Goal: Information Seeking & Learning: Learn about a topic

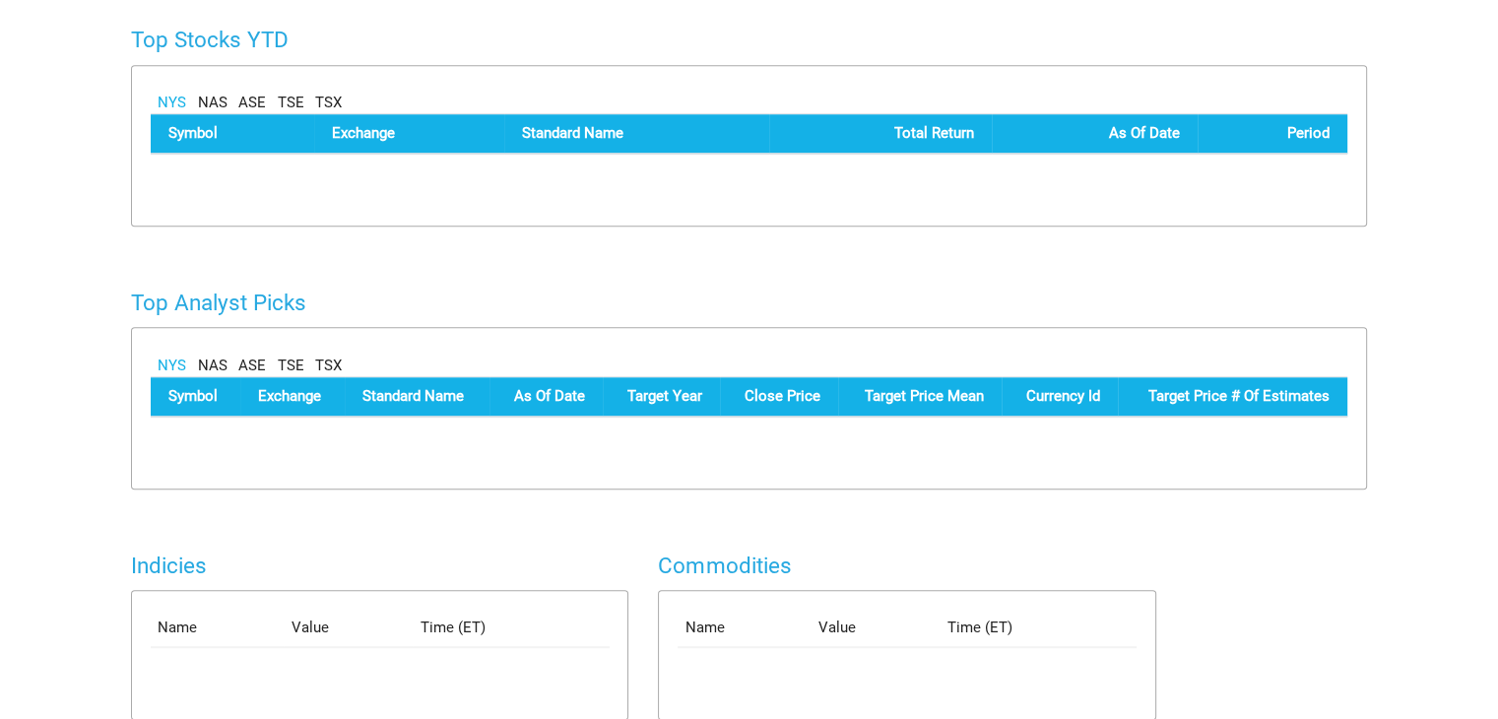
scroll to position [934, 0]
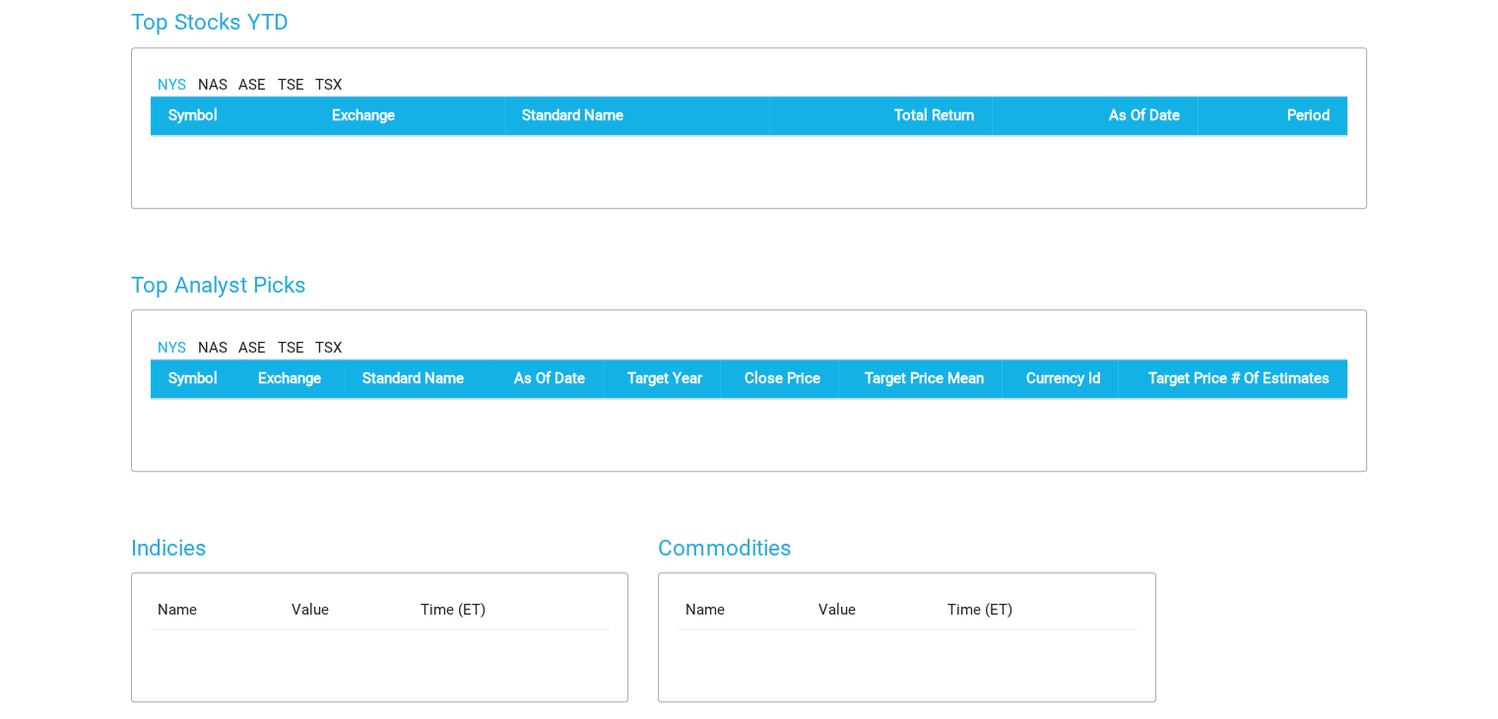
click at [287, 344] on link "TSE" at bounding box center [291, 348] width 27 height 23
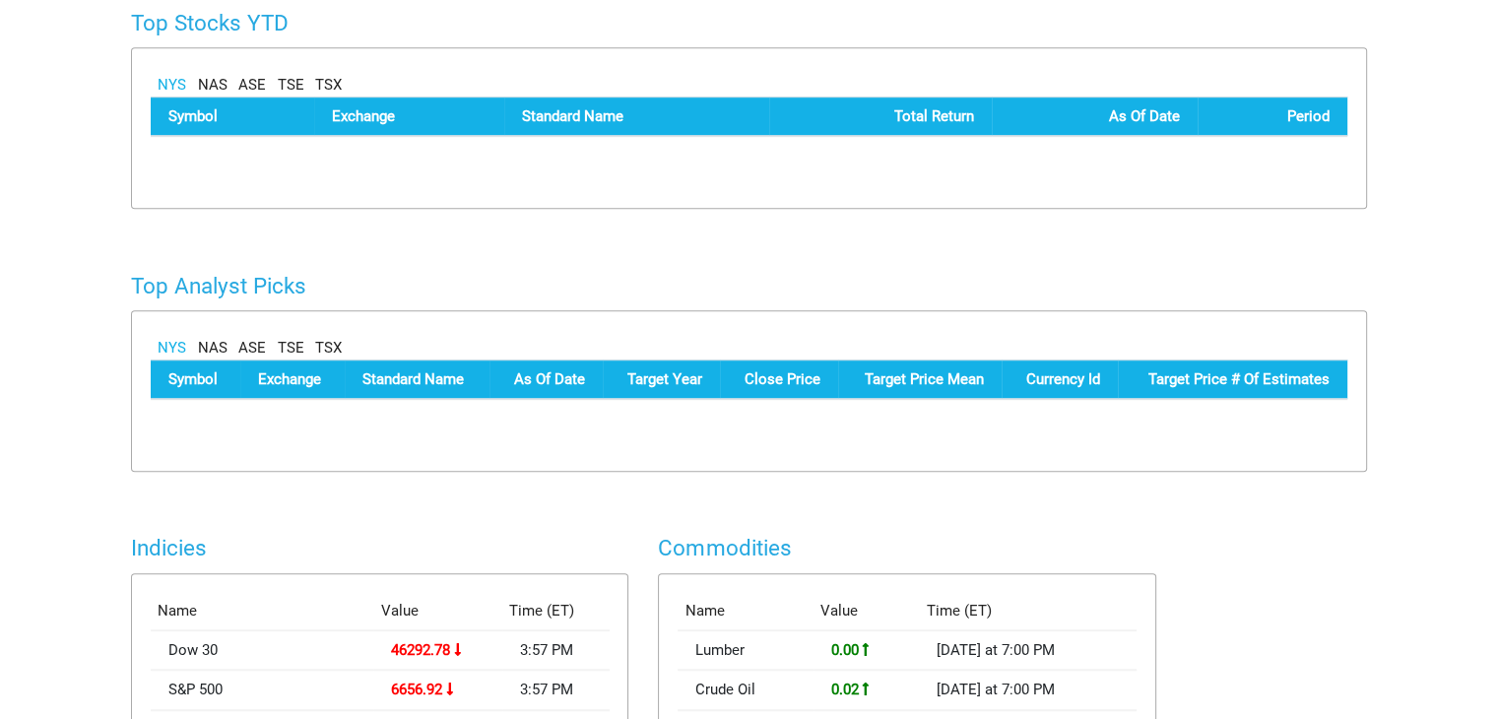
click at [321, 344] on link "TSX" at bounding box center [328, 348] width 27 height 23
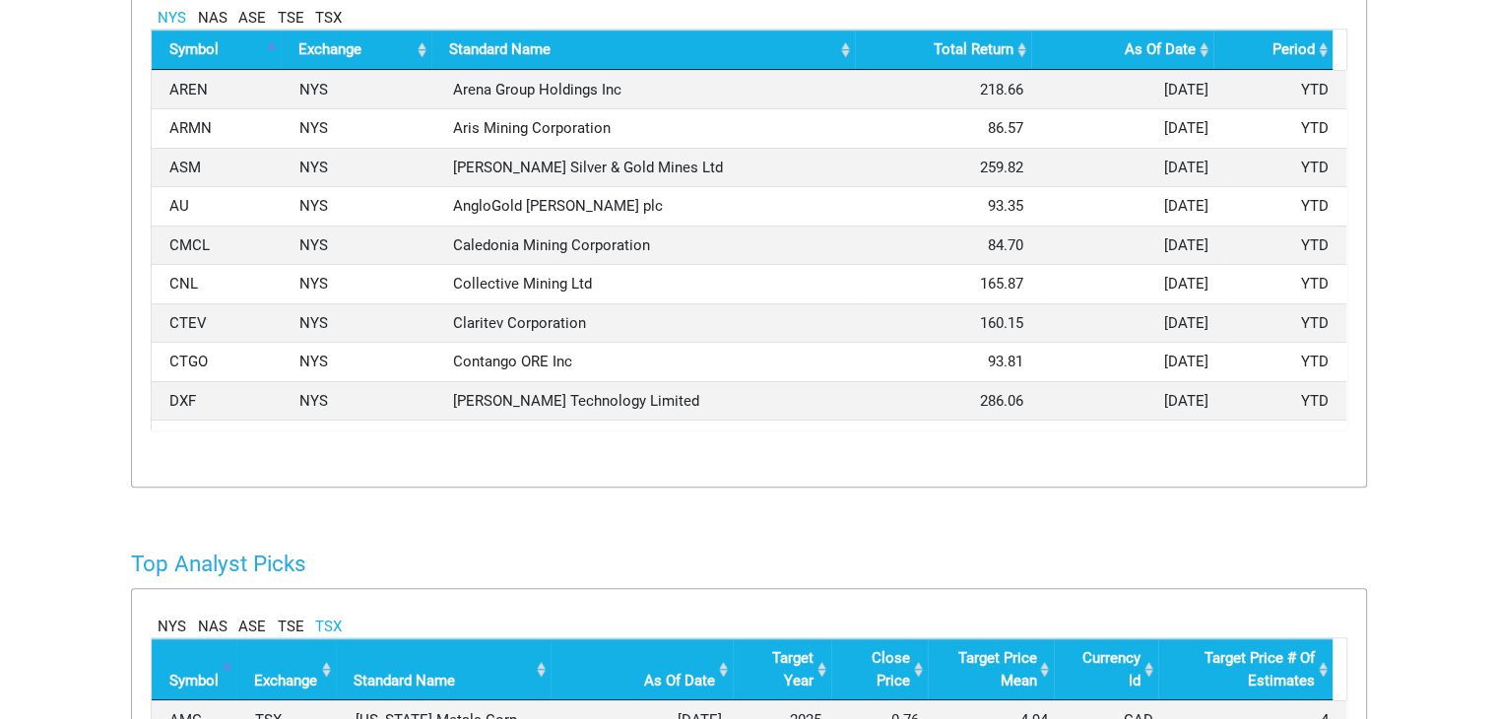
scroll to position [0, 0]
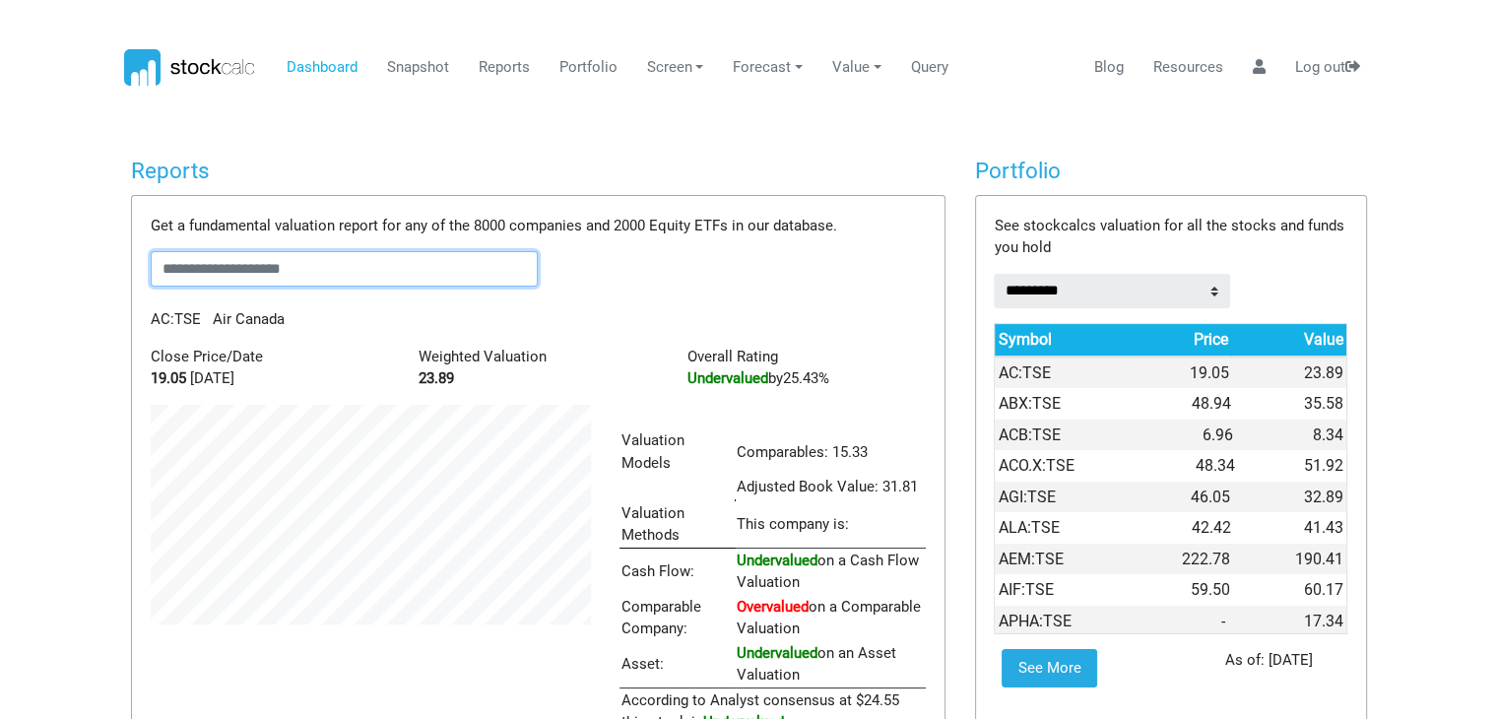
click at [335, 265] on input "text" at bounding box center [345, 268] width 388 height 35
type input "**"
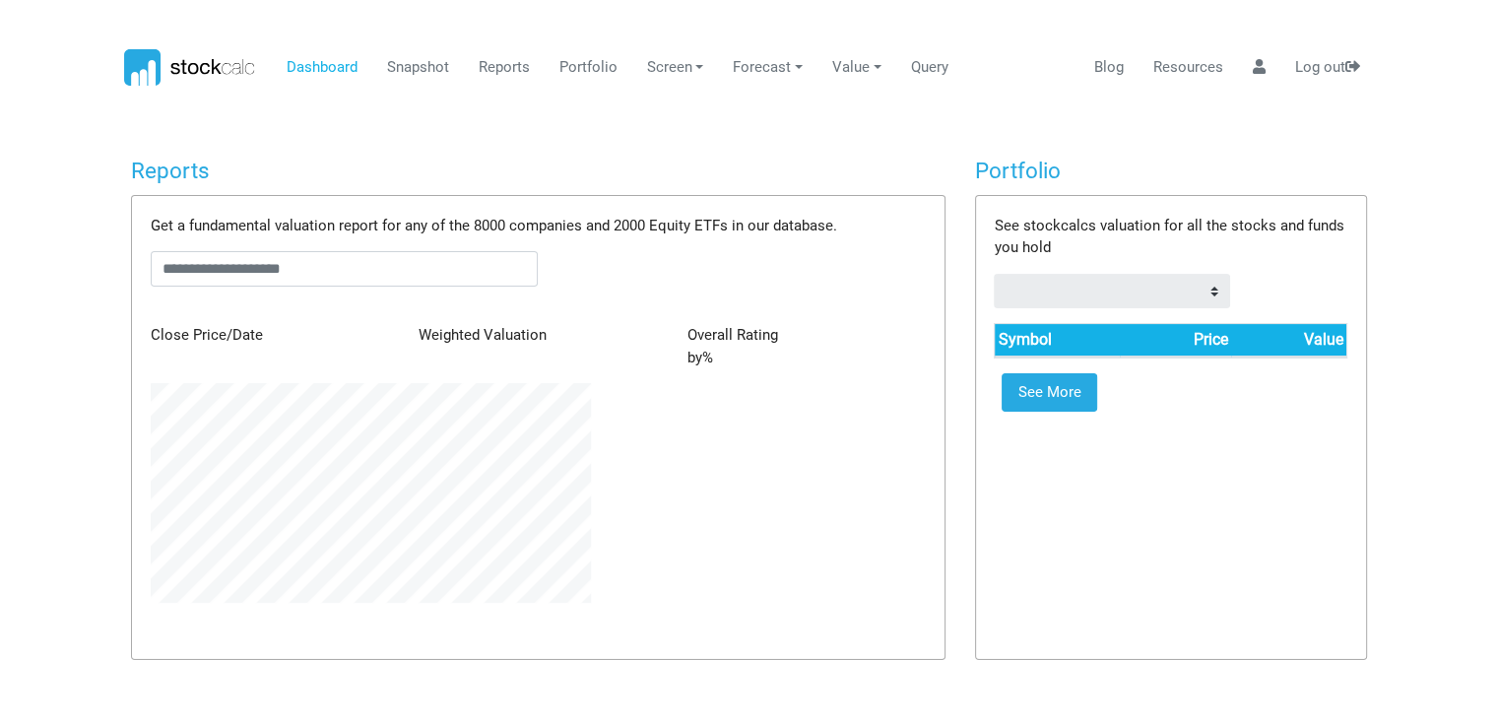
scroll to position [220, 469]
click at [516, 71] on link "Reports" at bounding box center [504, 67] width 66 height 37
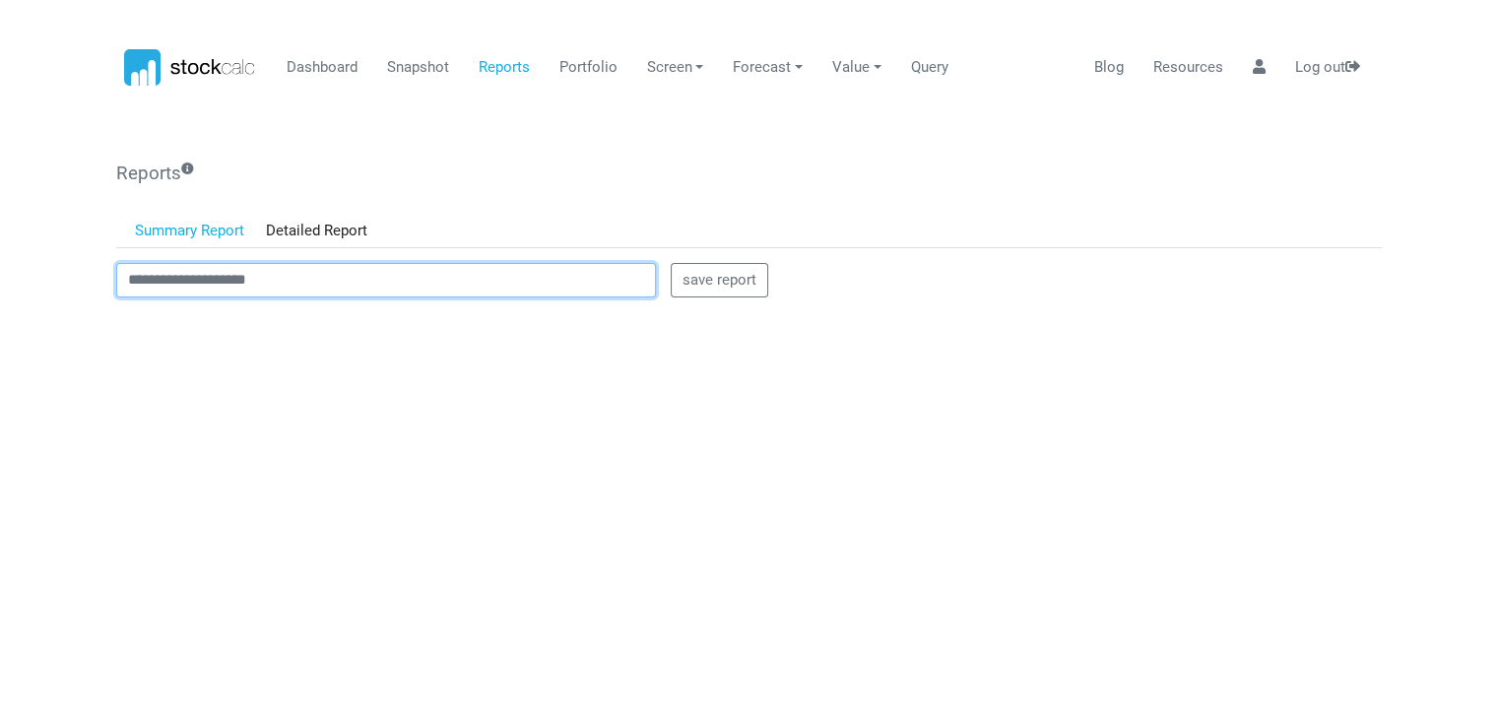
click at [371, 285] on input "text" at bounding box center [386, 280] width 540 height 35
type input "**"
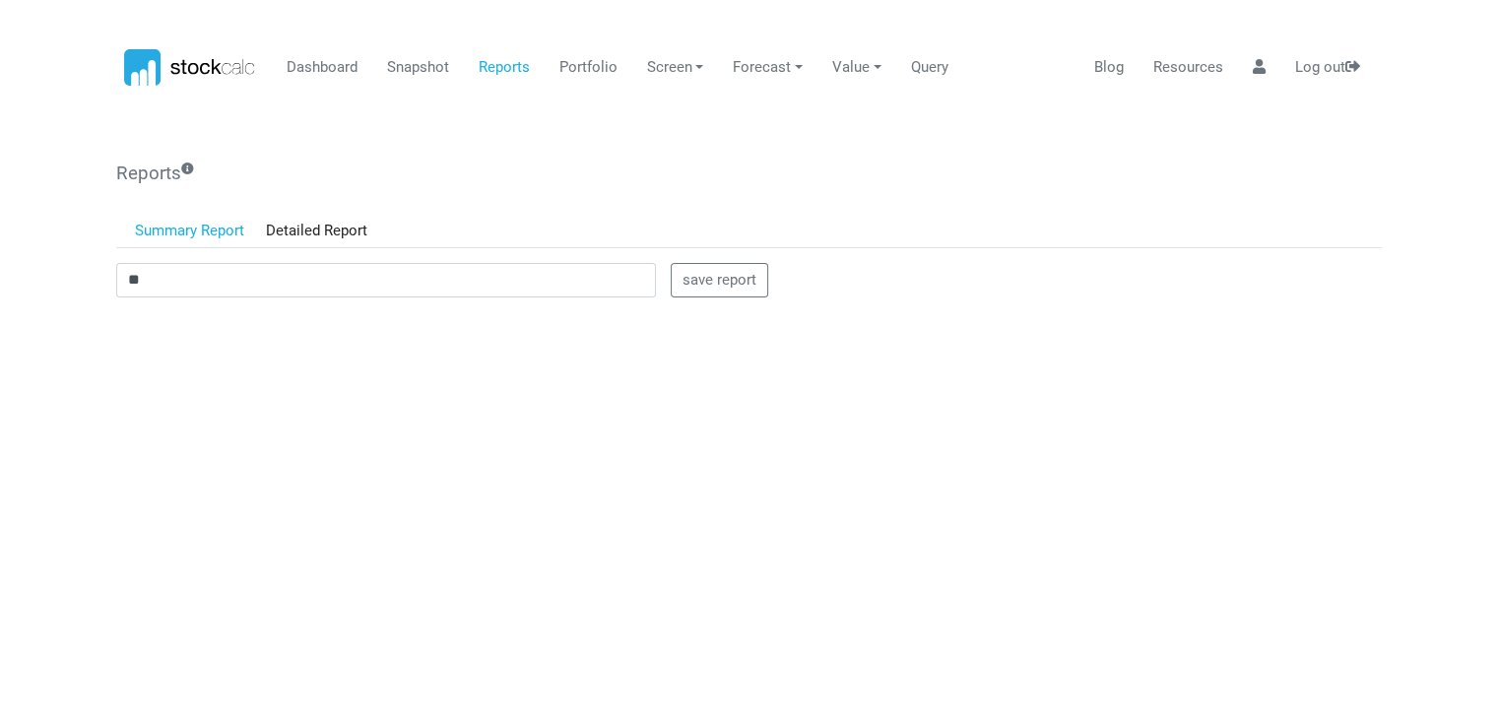
click at [197, 226] on link "Summary Report" at bounding box center [190, 231] width 132 height 33
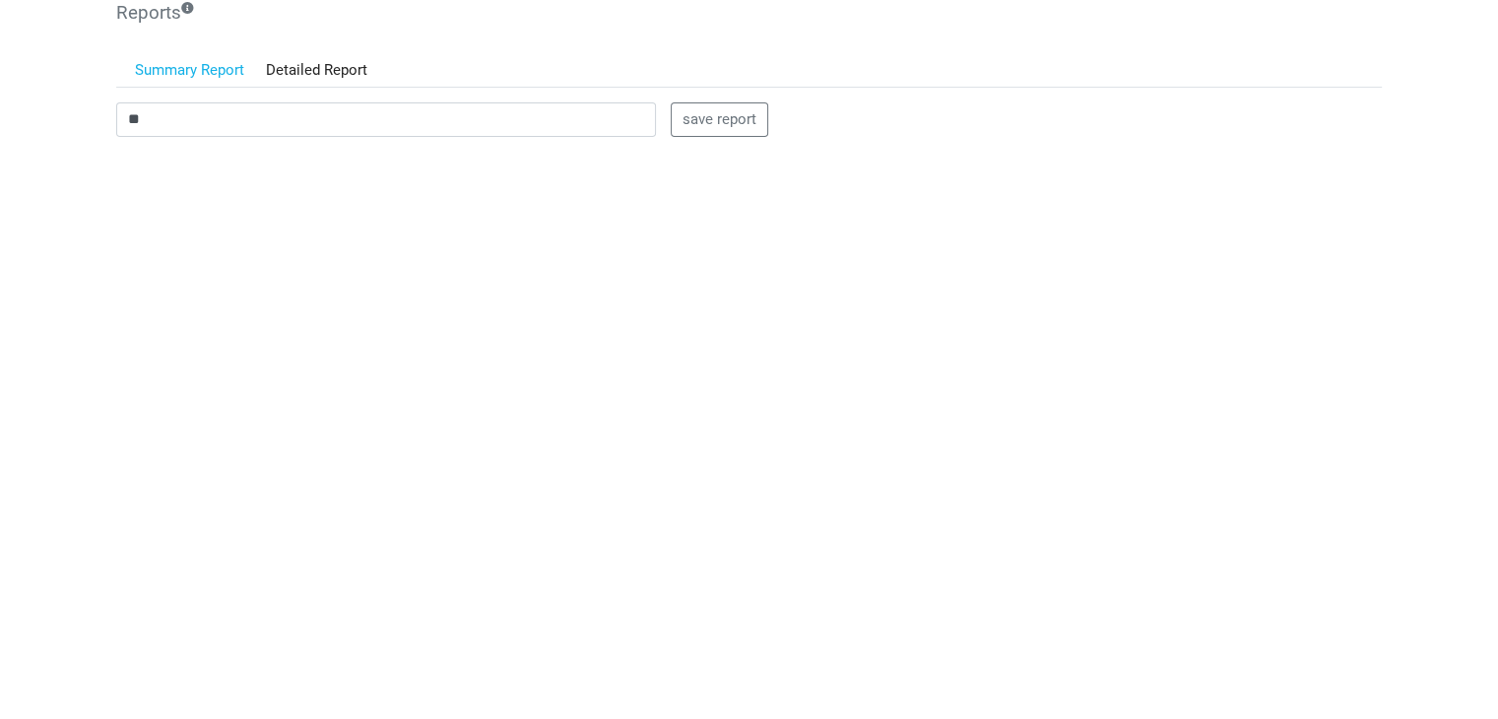
scroll to position [0, 0]
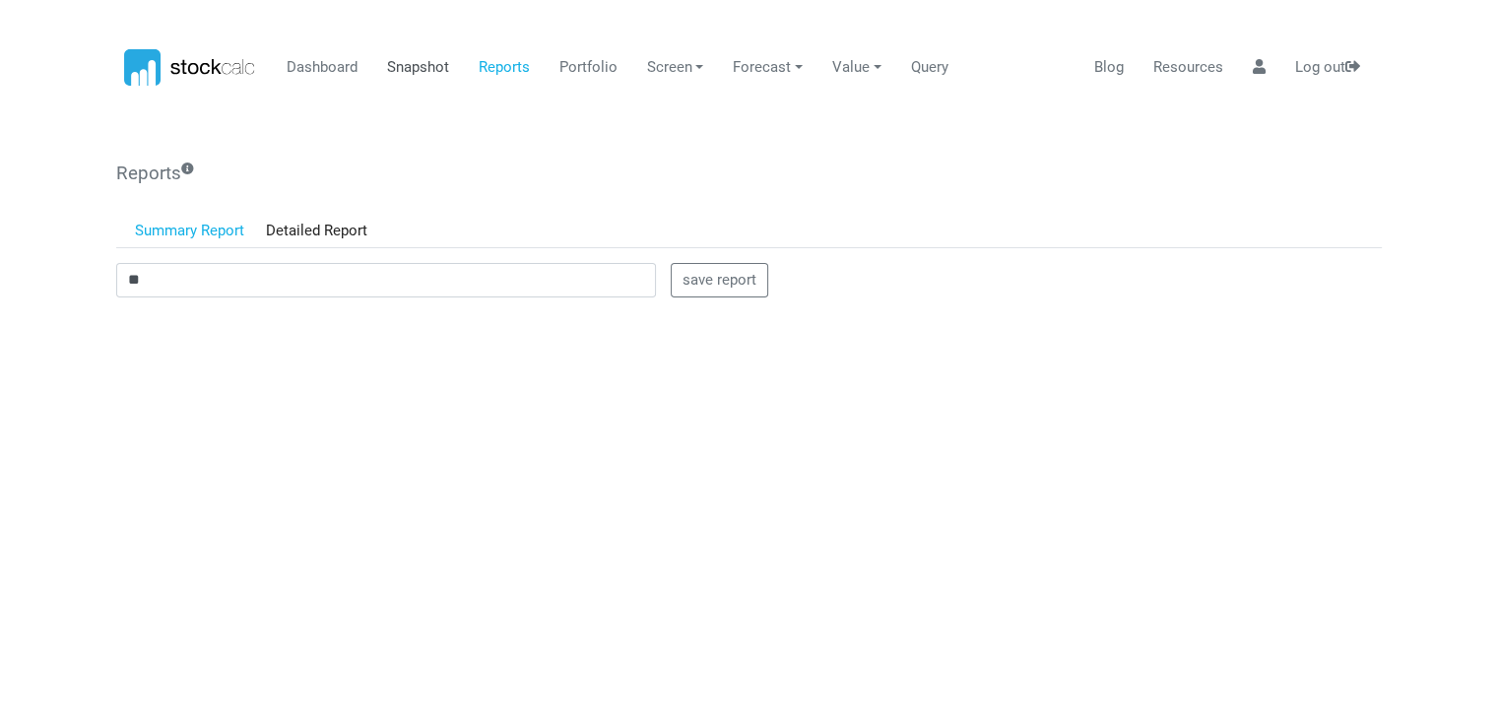
click at [402, 59] on link "Snapshot" at bounding box center [417, 67] width 77 height 37
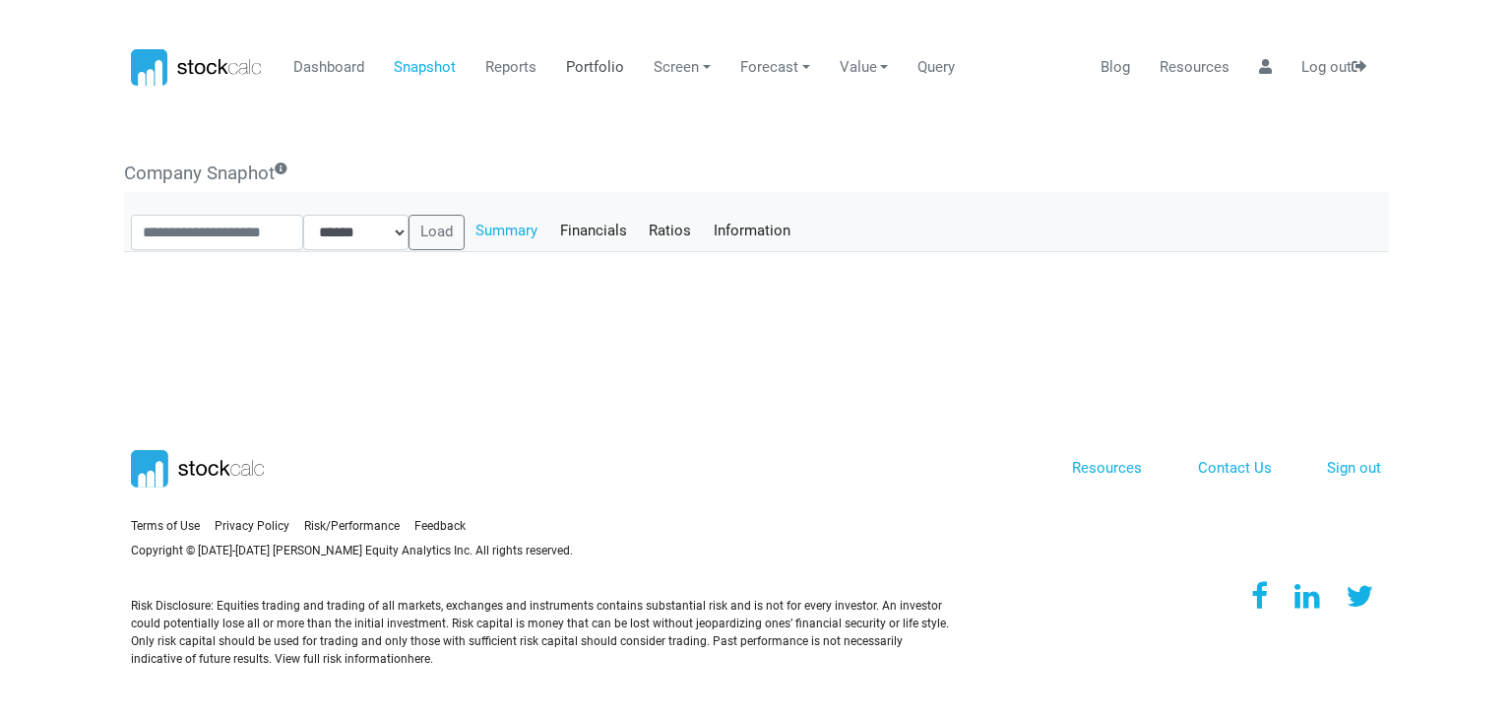
click at [610, 65] on link "Portfolio" at bounding box center [595, 67] width 73 height 37
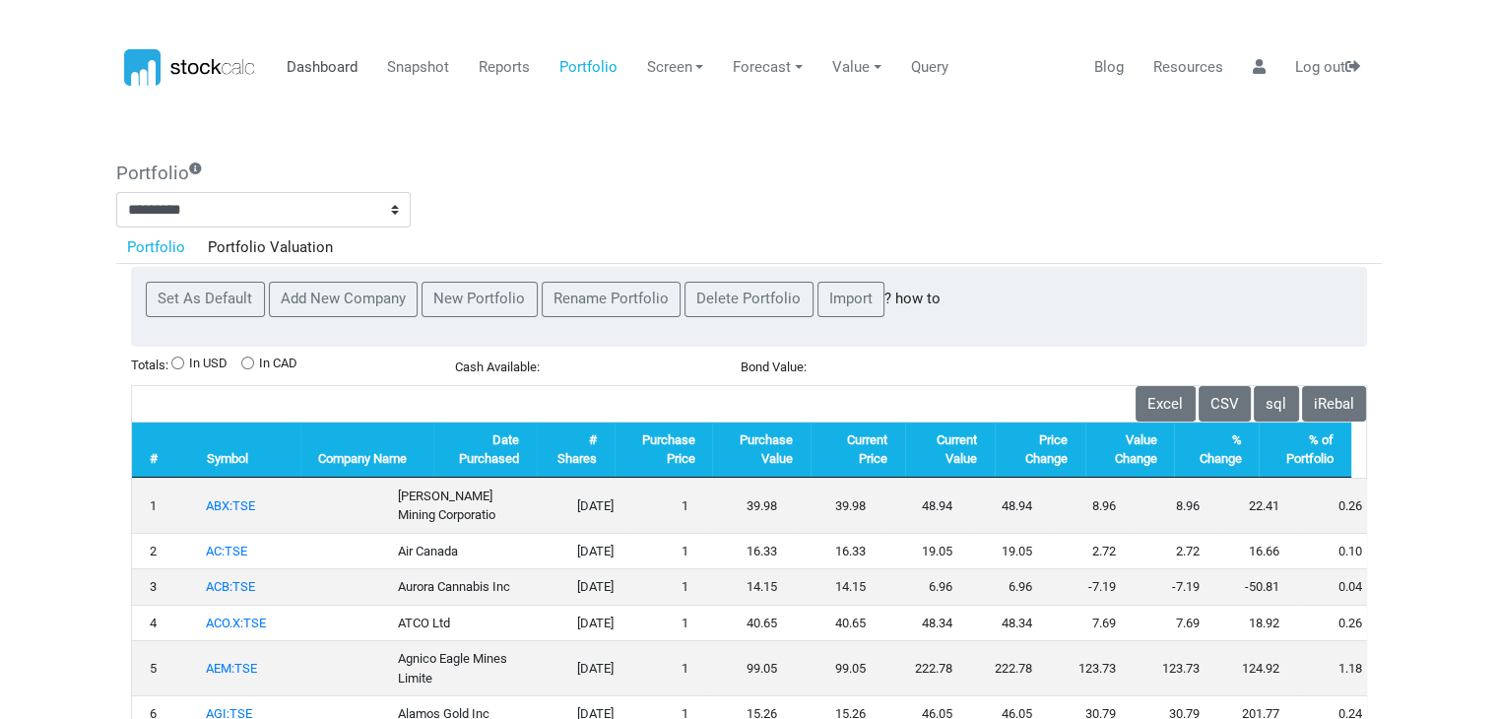
click at [328, 68] on link "Dashboard" at bounding box center [322, 67] width 86 height 37
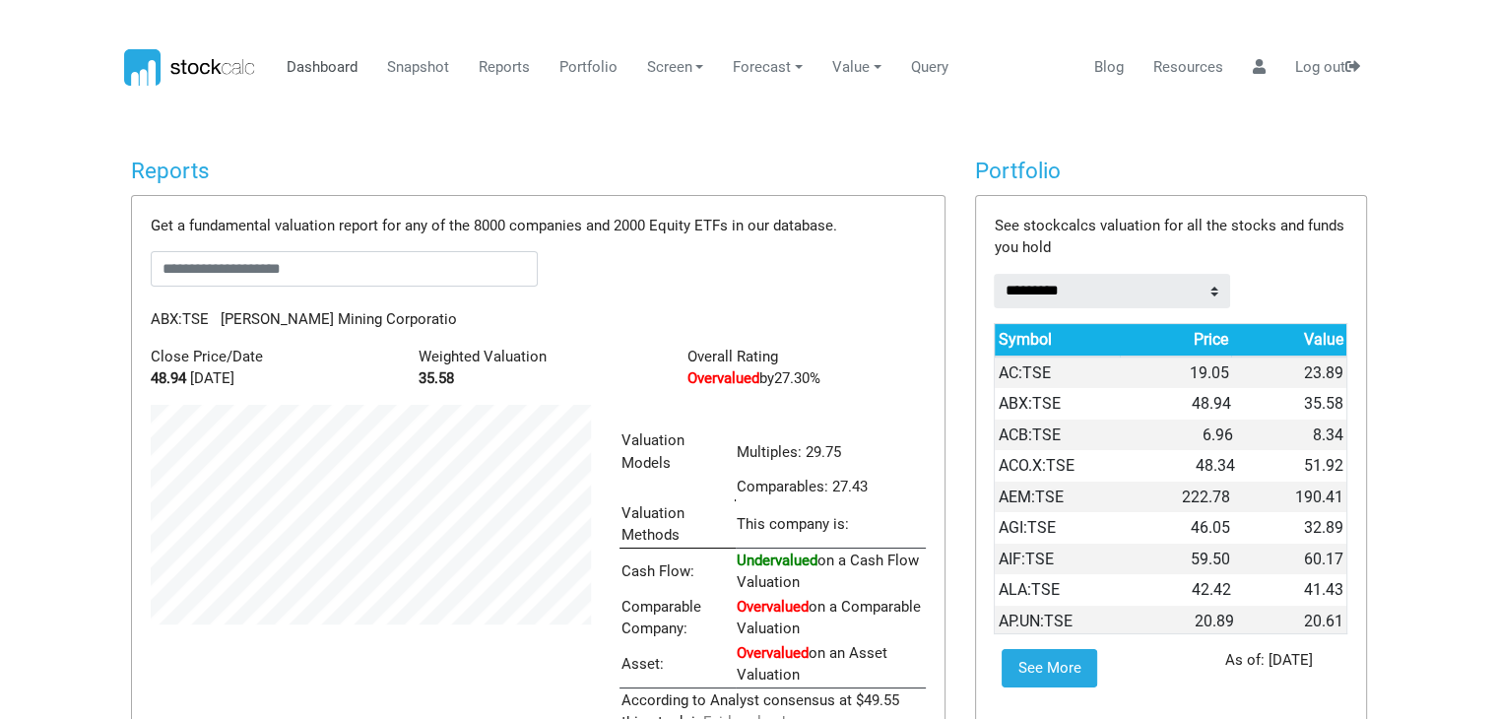
scroll to position [330, 469]
click at [347, 268] on input "text" at bounding box center [345, 268] width 388 height 35
type input "***"
